Goal: Transaction & Acquisition: Purchase product/service

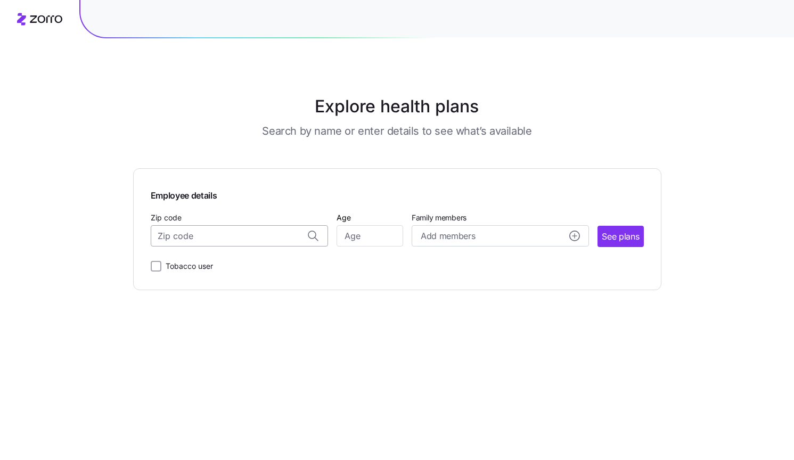
click at [286, 233] on input "Zip code" at bounding box center [239, 235] width 177 height 21
type input "34714"
click at [364, 238] on input "Age" at bounding box center [370, 235] width 67 height 21
click at [256, 235] on input "Zip code" at bounding box center [239, 235] width 177 height 21
click at [238, 259] on span "[GEOGRAPHIC_DATA], [GEOGRAPHIC_DATA]" at bounding box center [236, 263] width 149 height 13
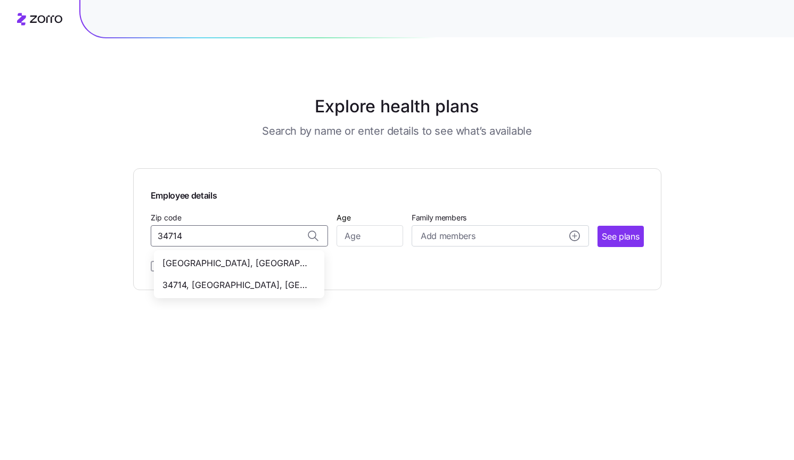
type input "[GEOGRAPHIC_DATA], [GEOGRAPHIC_DATA]"
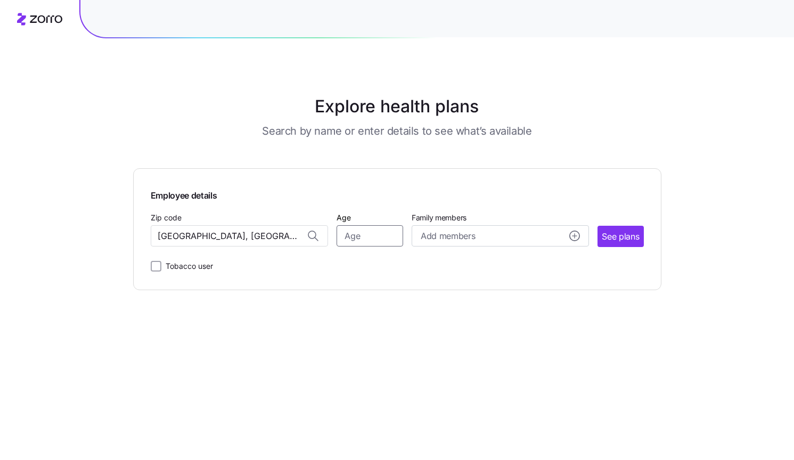
click at [356, 230] on input "Age" at bounding box center [370, 235] width 67 height 21
type input "49"
click at [458, 243] on button "Add members" at bounding box center [500, 235] width 177 height 21
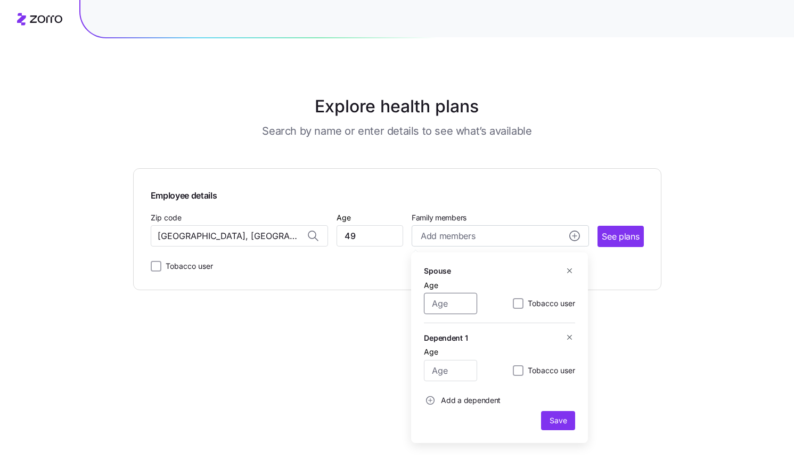
click at [467, 306] on input "Age" at bounding box center [450, 303] width 53 height 21
type input "45"
click at [460, 368] on input "Age" at bounding box center [450, 370] width 53 height 21
type input "15"
click at [455, 399] on span "Add a dependent" at bounding box center [471, 400] width 60 height 11
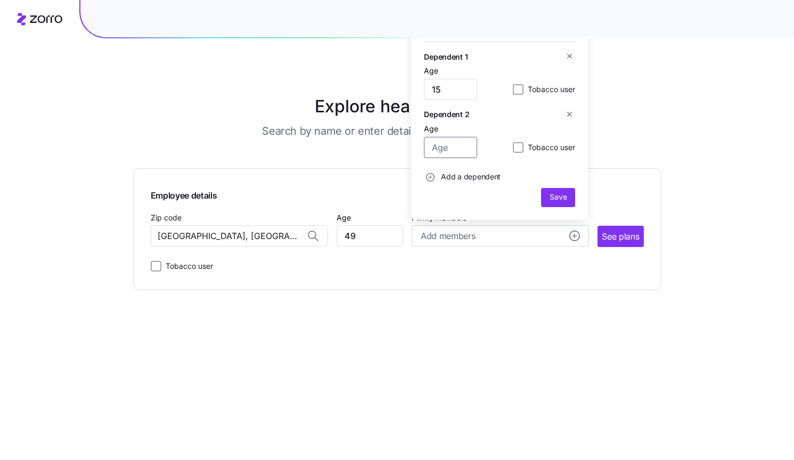
click at [457, 148] on input "Age" at bounding box center [450, 147] width 53 height 21
type input "13"
click at [555, 193] on span "Save" at bounding box center [558, 197] width 17 height 11
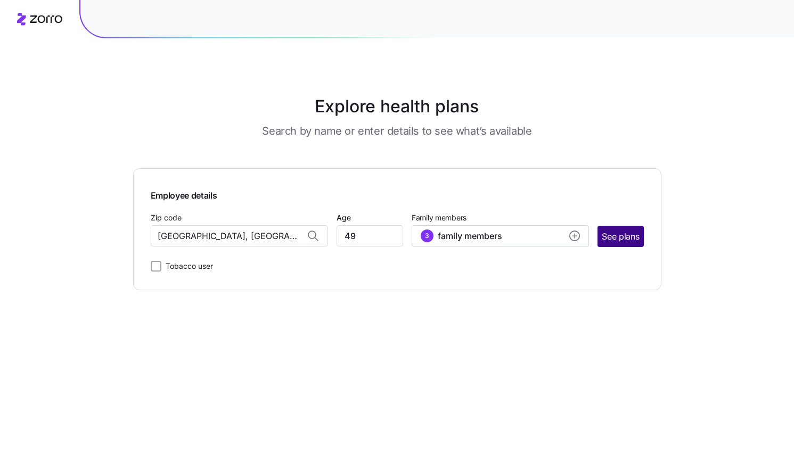
click at [626, 237] on span "See plans" at bounding box center [620, 236] width 37 height 13
